Goal: Information Seeking & Learning: Learn about a topic

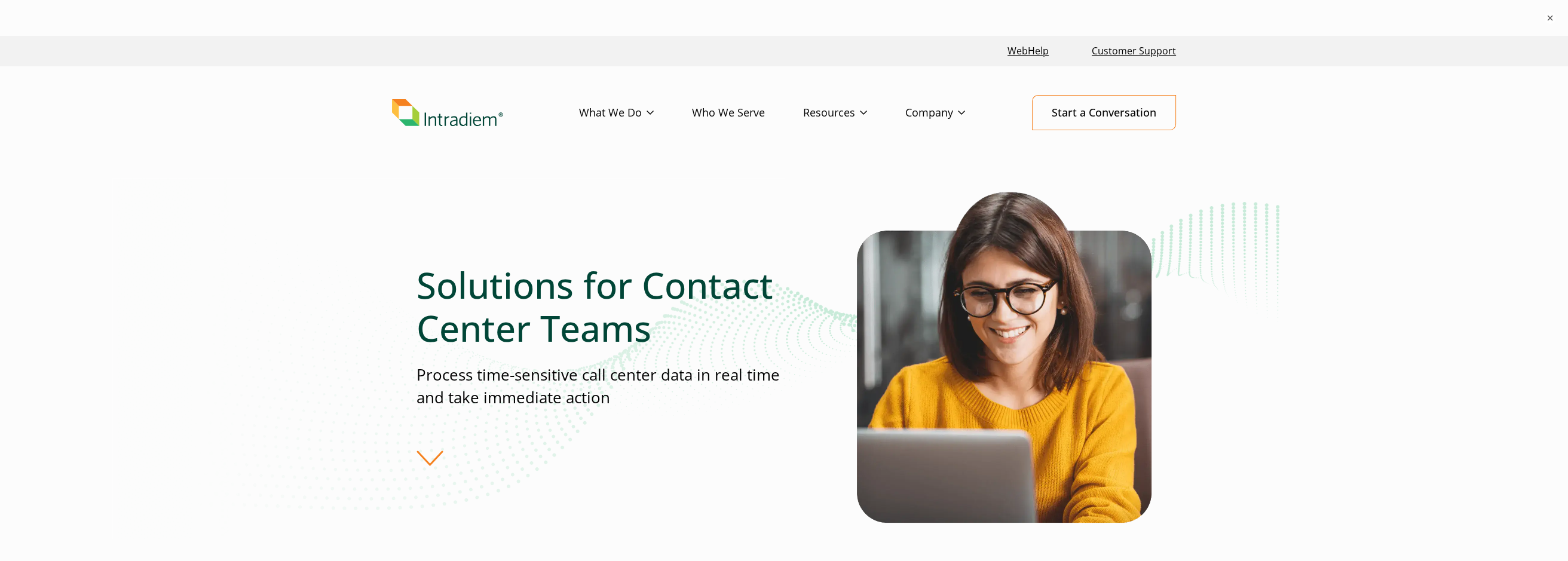
click at [425, 450] on div "Solutions for Contact Center Teams Process time-sensitive call center data in r…" at bounding box center [637, 365] width 441 height 203
click at [425, 461] on div "Solutions for Contact Center Teams Process time-sensitive call center data in r…" at bounding box center [637, 365] width 441 height 203
click at [630, 113] on link "What We Do" at bounding box center [635, 113] width 113 height 34
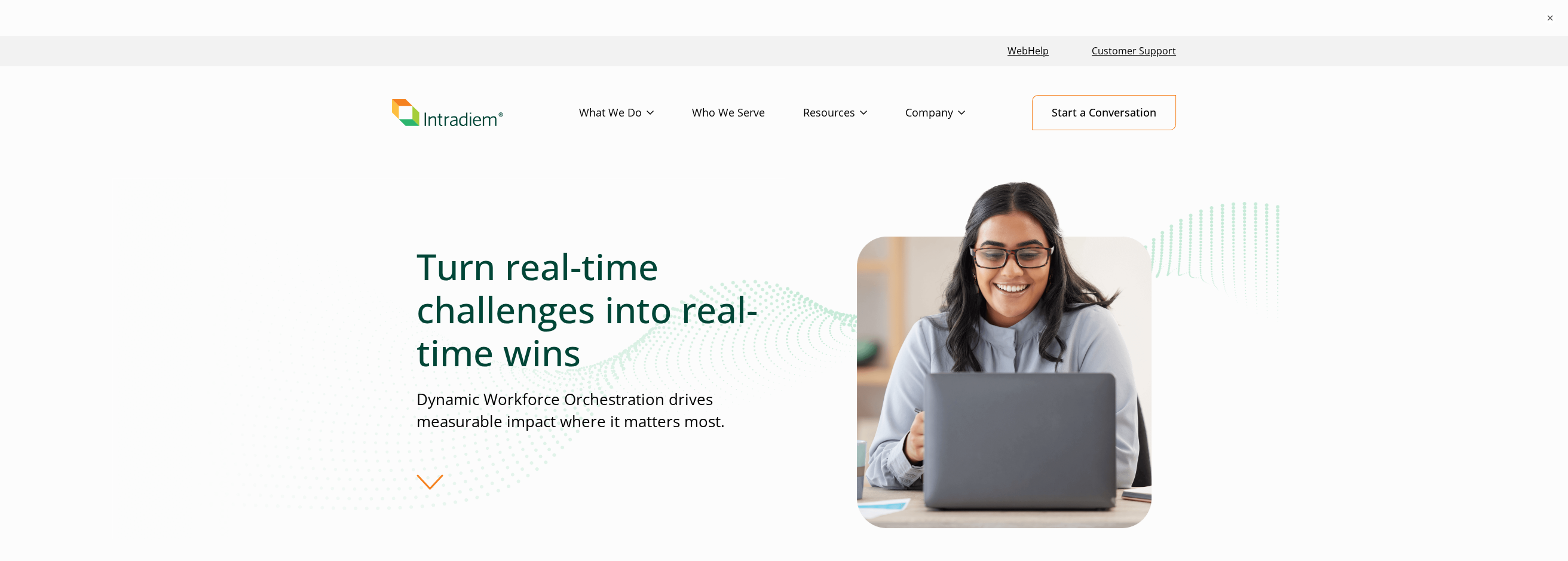
click at [737, 112] on link "Who We Serve" at bounding box center [747, 113] width 111 height 34
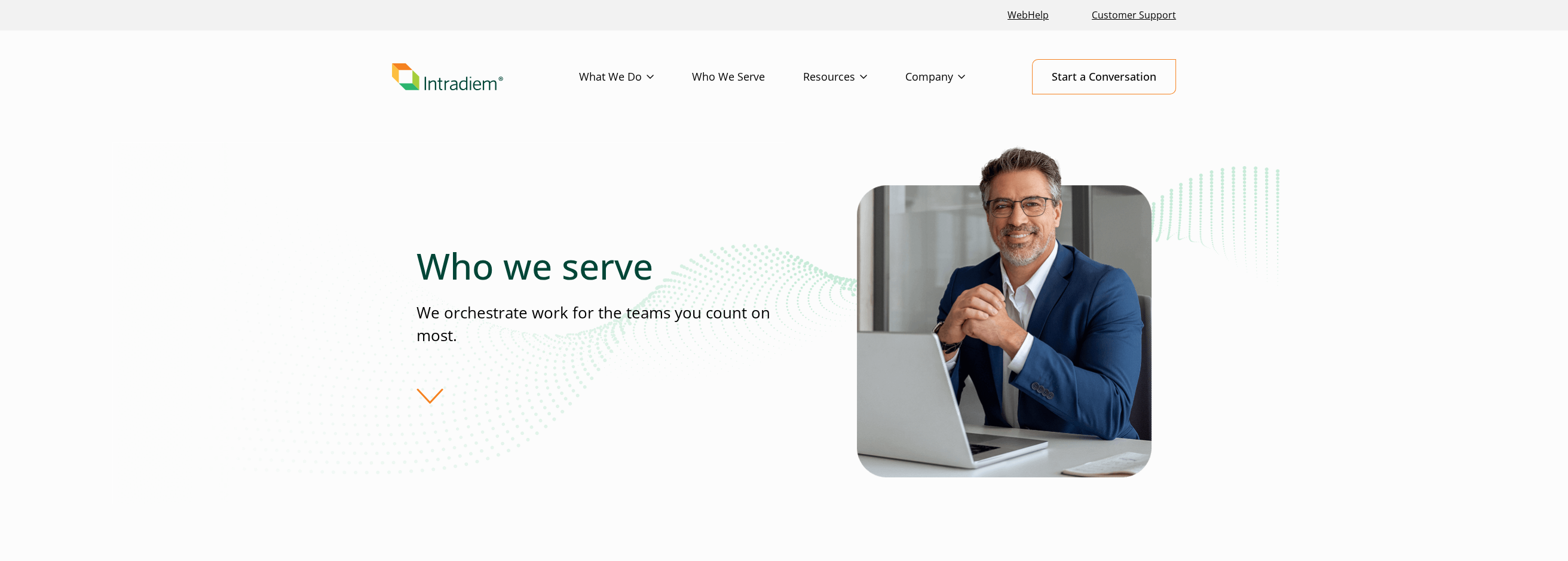
scroll to position [558, 0]
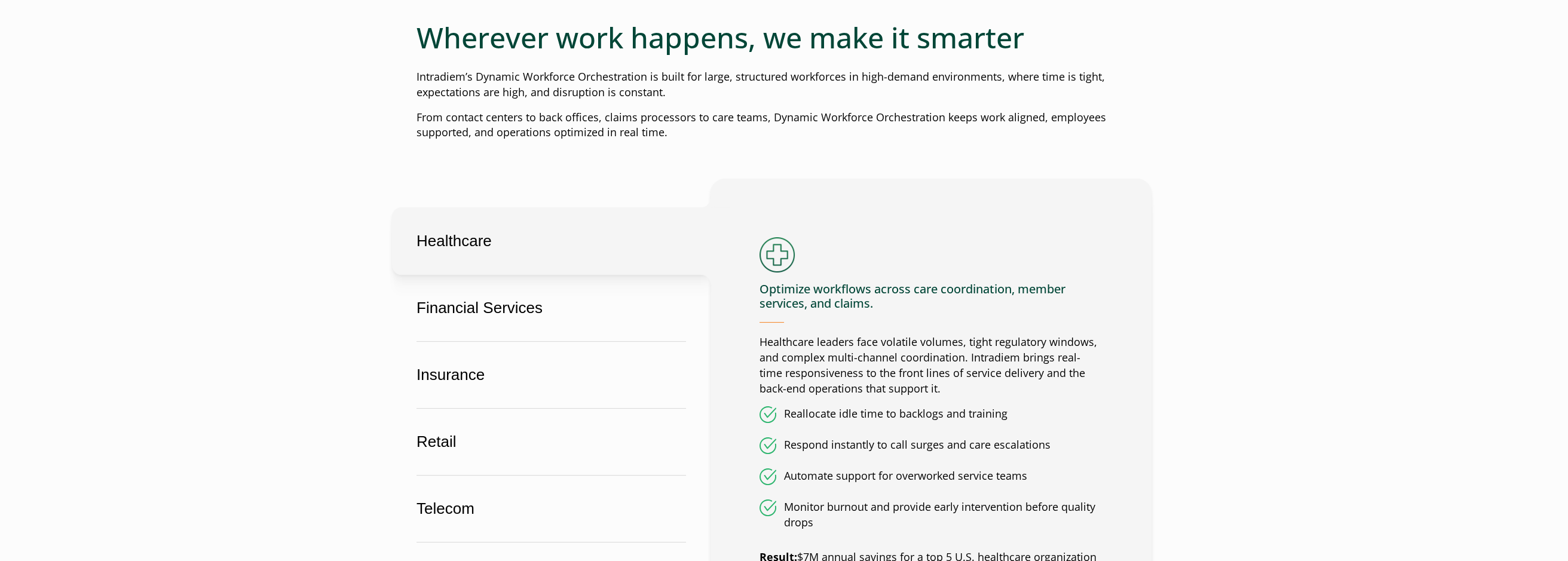
click at [444, 239] on button "Healthcare" at bounding box center [550, 241] width 318 height 67
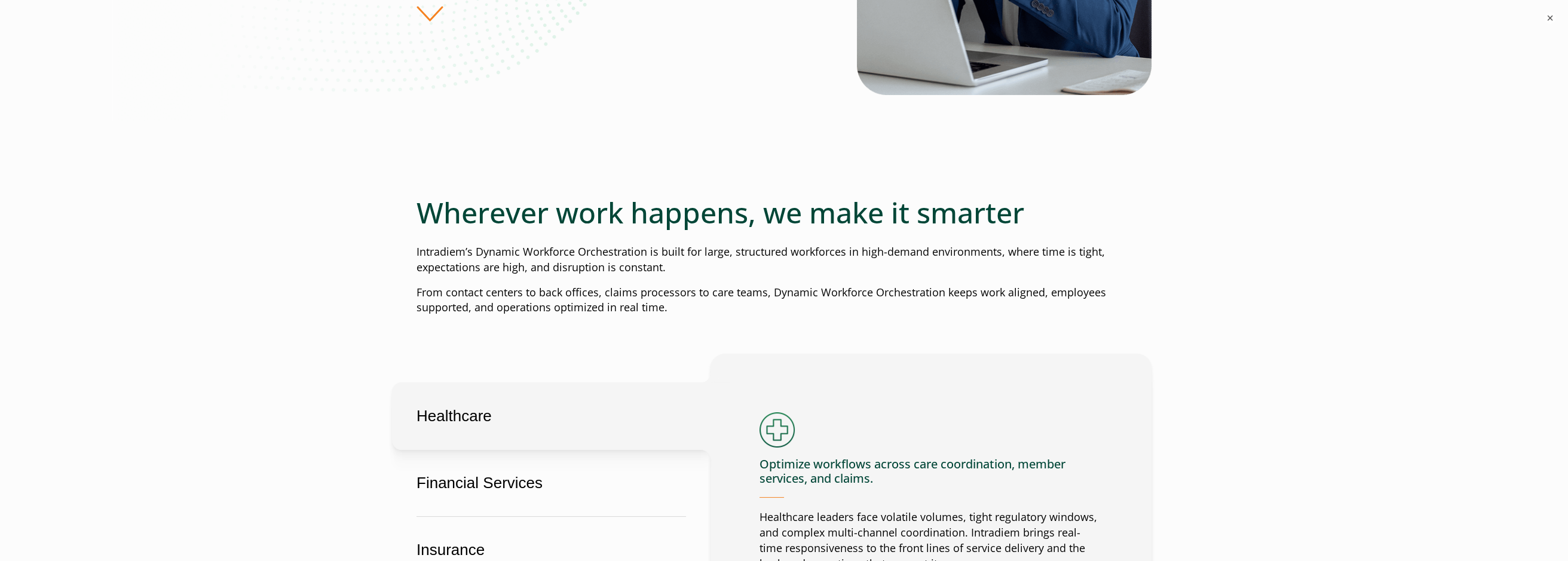
scroll to position [0, 0]
